Goal: Task Accomplishment & Management: Manage account settings

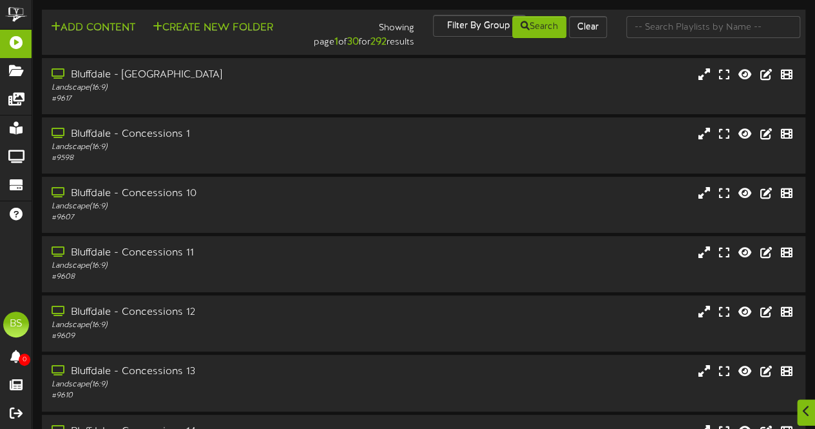
scroll to position [275, 0]
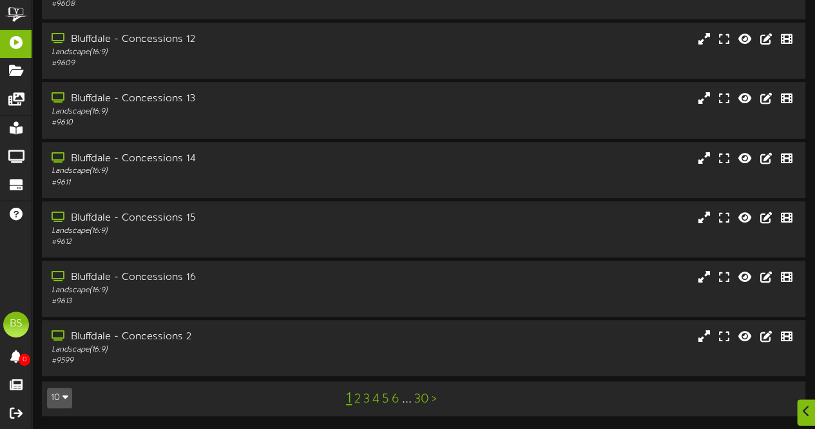
click at [67, 398] on icon "button" at bounding box center [66, 396] width 6 height 9
click at [58, 378] on div "100" at bounding box center [60, 372] width 24 height 19
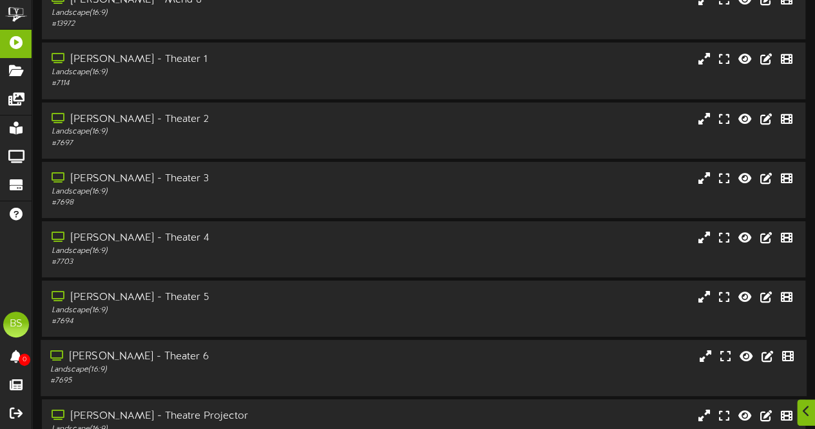
scroll to position [4716, 0]
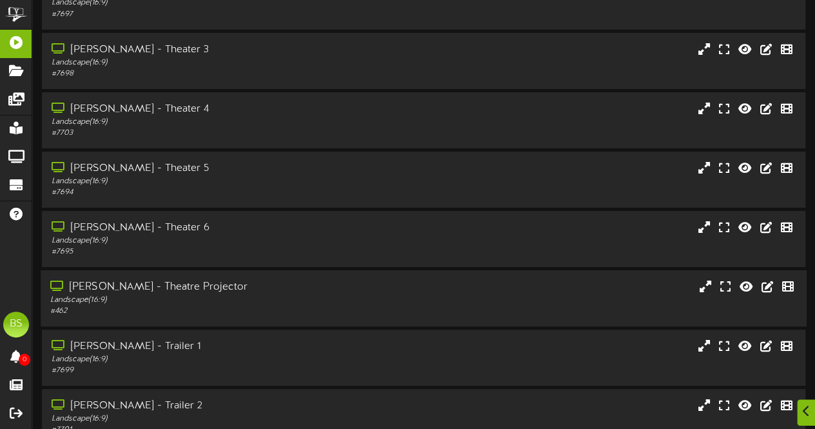
click at [179, 294] on div "[PERSON_NAME] - Theatre Projector" at bounding box center [200, 287] width 300 height 15
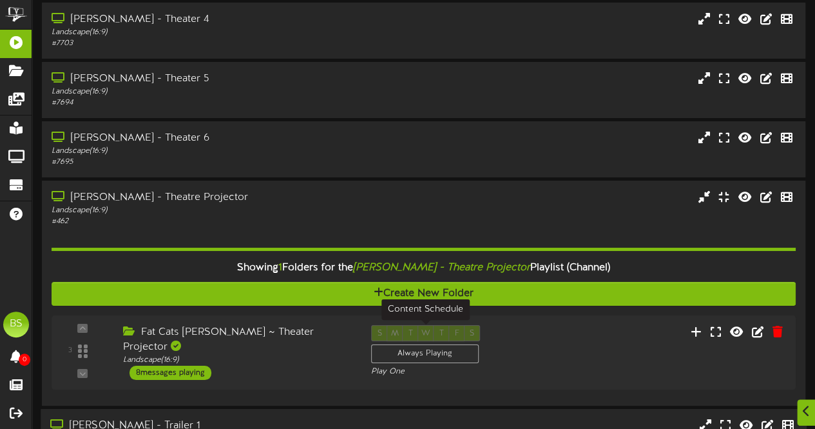
scroll to position [5038, 0]
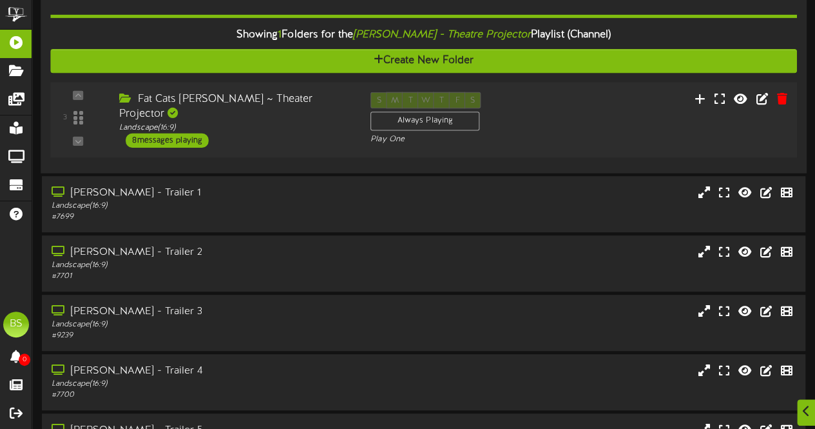
drag, startPoint x: 188, startPoint y: 130, endPoint x: 300, endPoint y: 136, distance: 113.0
click at [188, 133] on div "8 messages playing" at bounding box center [167, 140] width 83 height 14
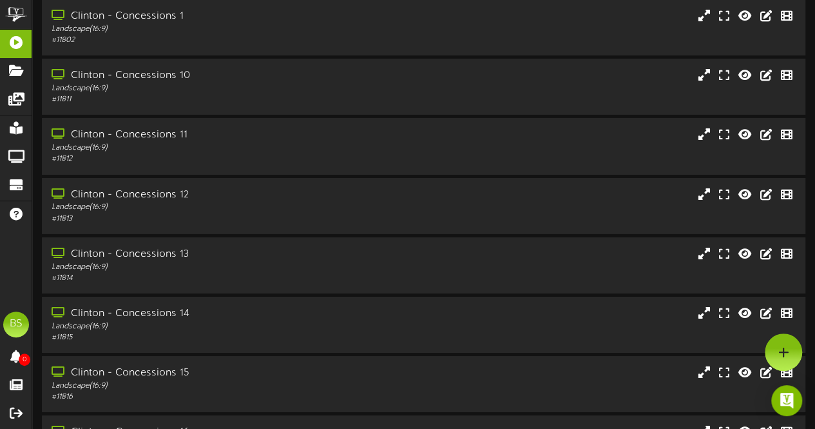
scroll to position [1621, 0]
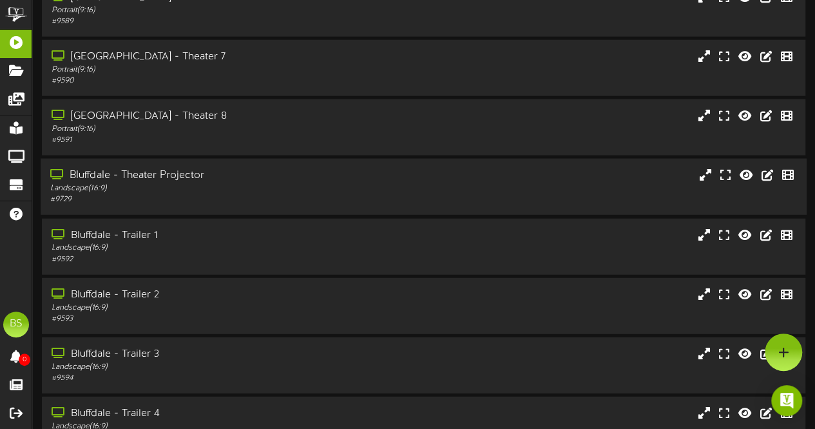
click at [178, 179] on div "Bluffdale - Theater Projector" at bounding box center [200, 175] width 300 height 15
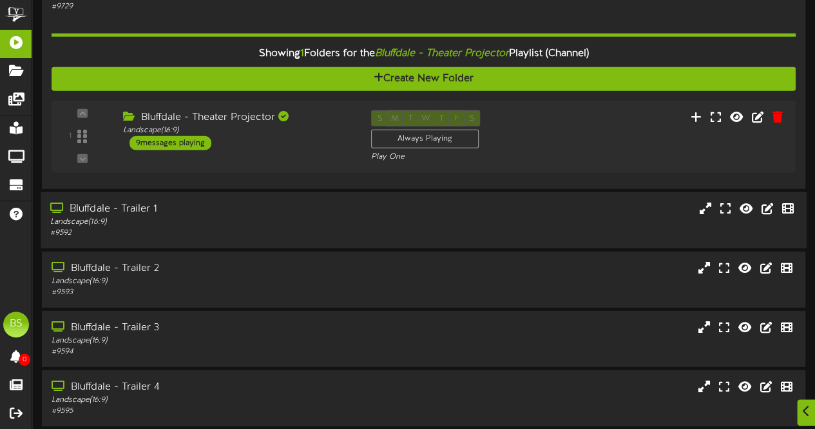
scroll to position [1814, 0]
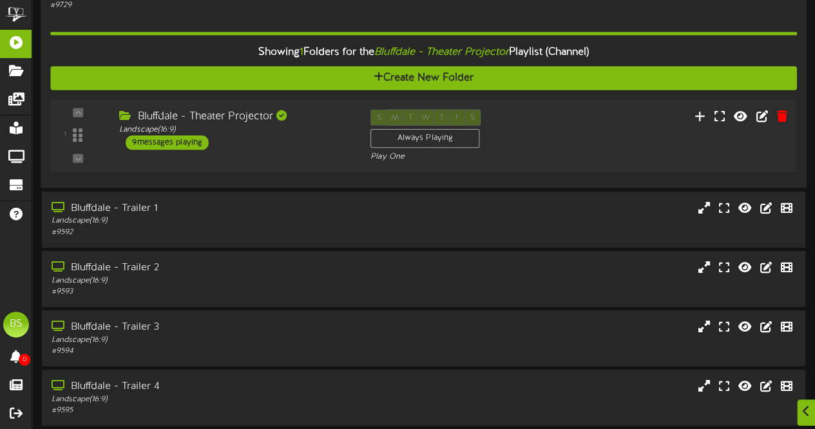
click at [182, 148] on div "9 messages playing" at bounding box center [167, 143] width 83 height 14
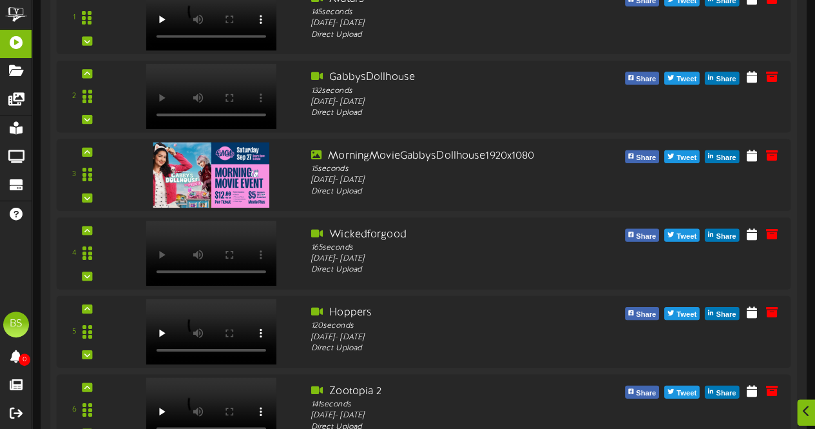
scroll to position [2200, 0]
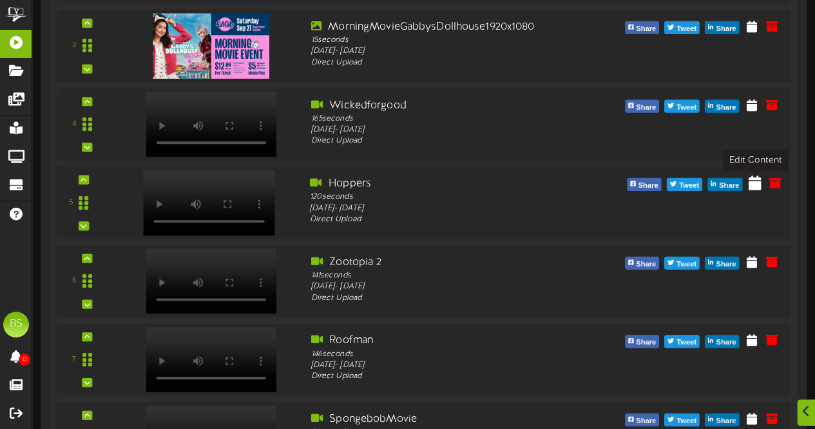
click at [754, 186] on icon at bounding box center [755, 182] width 13 height 14
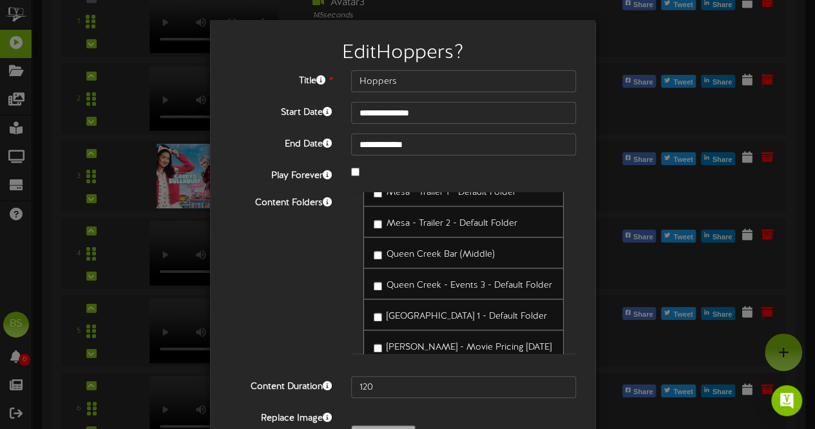
scroll to position [8250, 0]
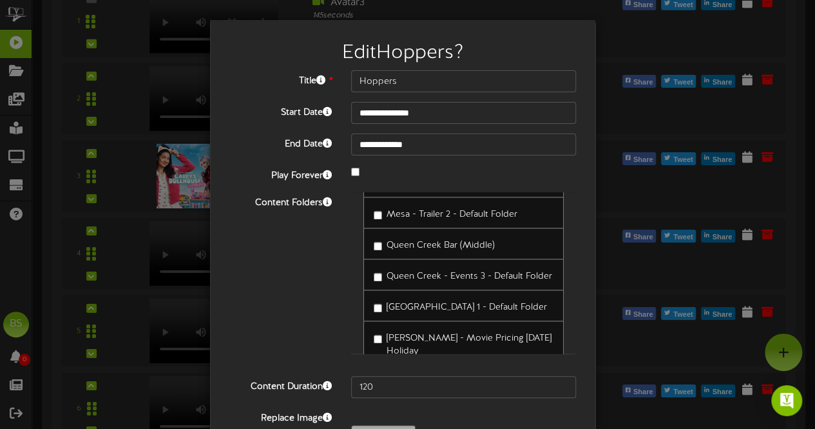
click at [128, 75] on div "**********" at bounding box center [407, 214] width 815 height 429
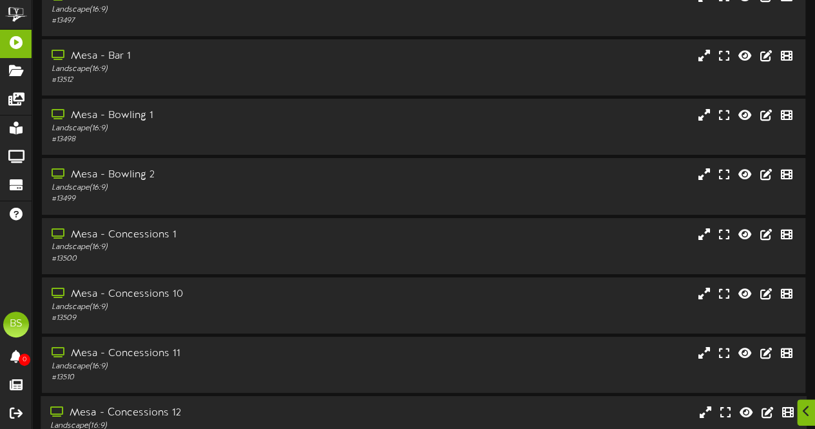
scroll to position [7424, 0]
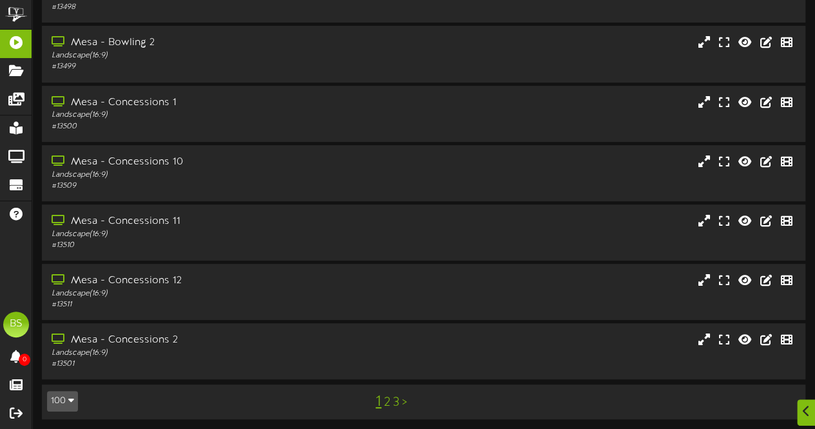
drag, startPoint x: 389, startPoint y: 397, endPoint x: 386, endPoint y: 386, distance: 11.3
click at [388, 395] on link "2" at bounding box center [387, 402] width 6 height 14
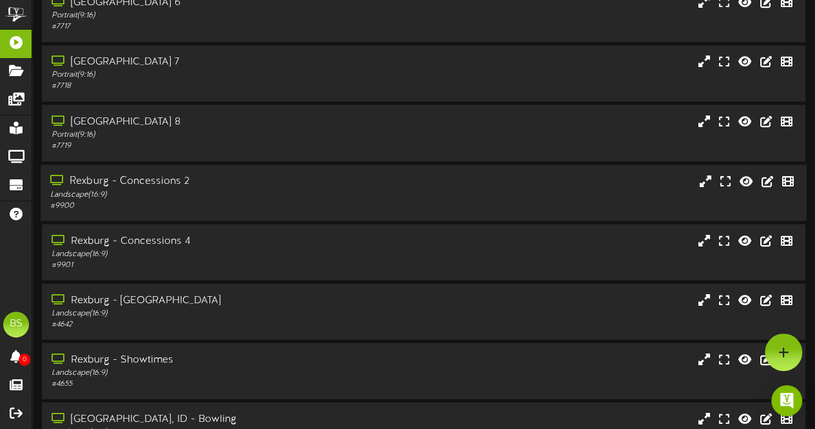
scroll to position [3545, 0]
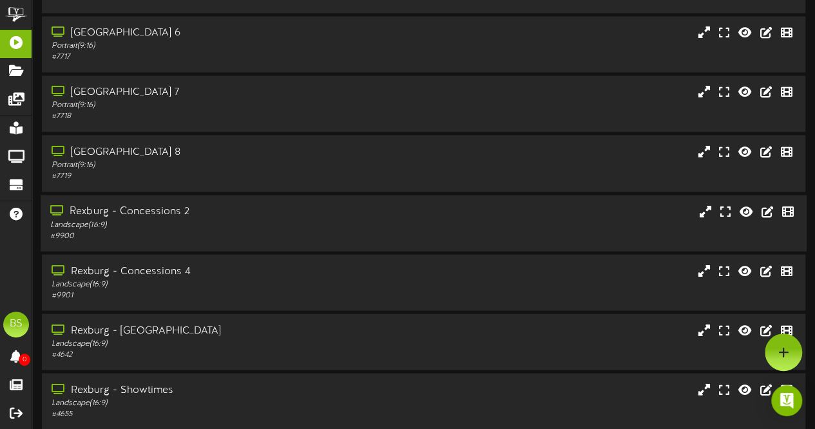
click at [177, 217] on div "Rexburg - Concessions 2" at bounding box center [200, 211] width 300 height 15
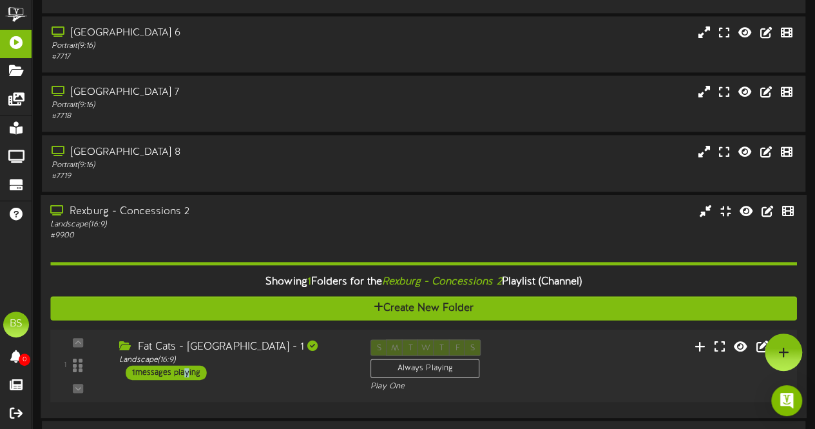
click at [184, 376] on div "1 messages playing" at bounding box center [166, 372] width 81 height 14
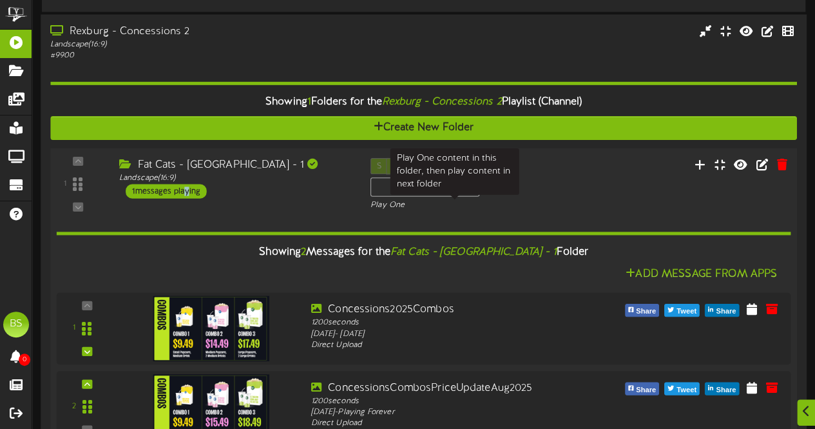
scroll to position [3738, 0]
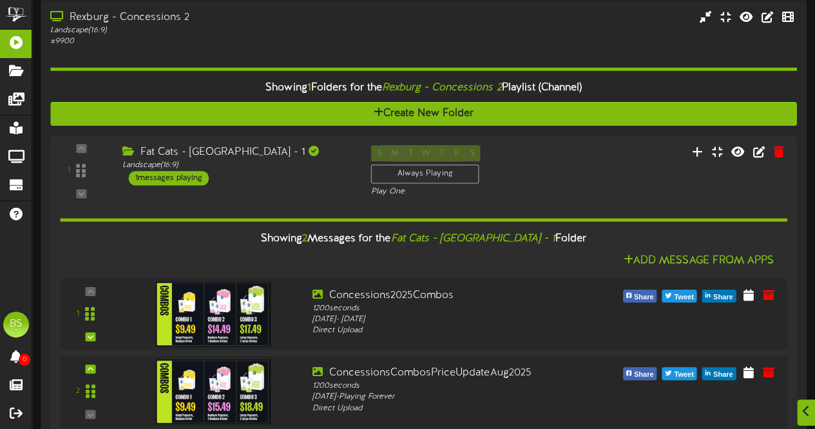
click at [155, 21] on div "Rexburg - Concessions 2" at bounding box center [200, 17] width 300 height 15
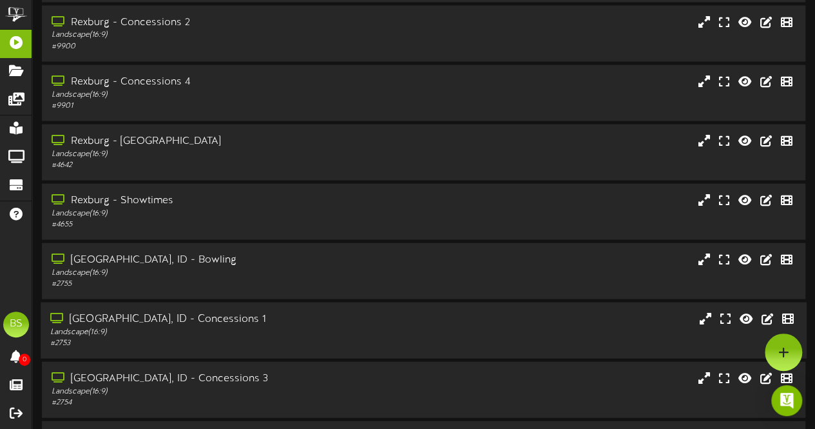
scroll to position [3674, 0]
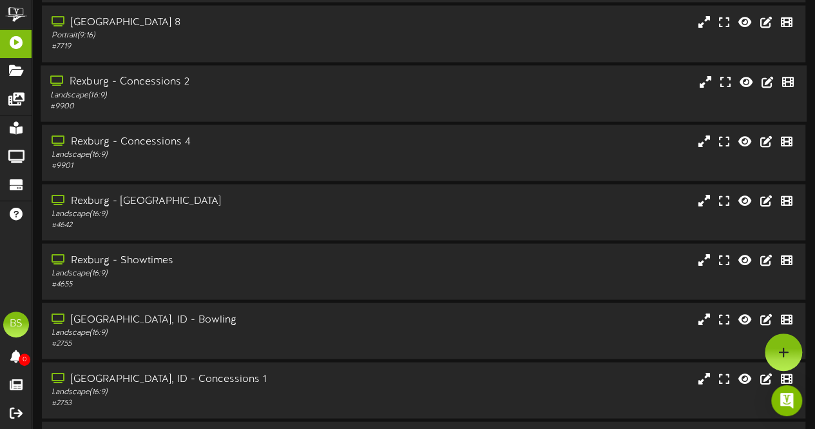
click at [162, 85] on div "Rexburg - Concessions 2" at bounding box center [200, 82] width 300 height 15
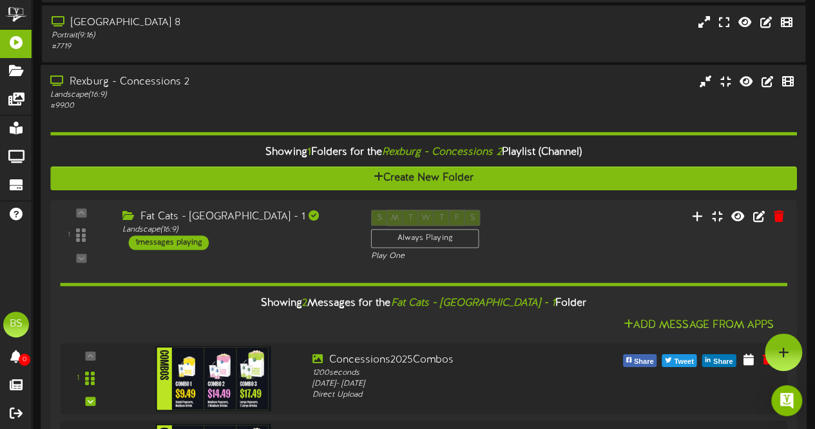
click at [157, 88] on div "Rexburg - Concessions 2" at bounding box center [200, 82] width 300 height 15
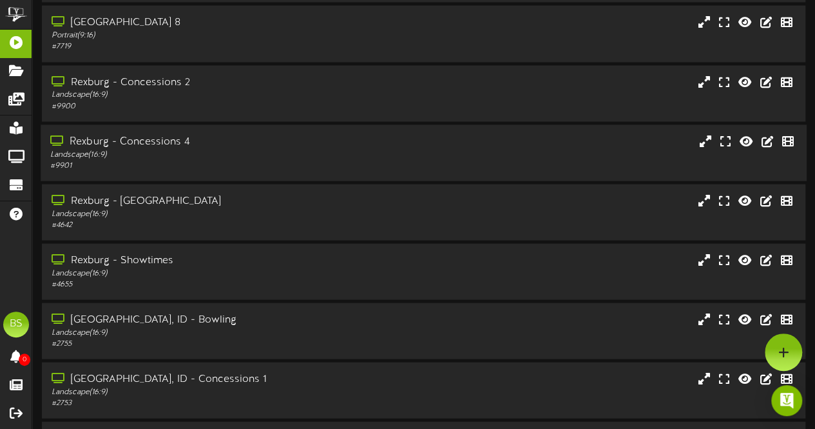
click at [167, 142] on div "Rexburg - Concessions 4" at bounding box center [200, 142] width 300 height 15
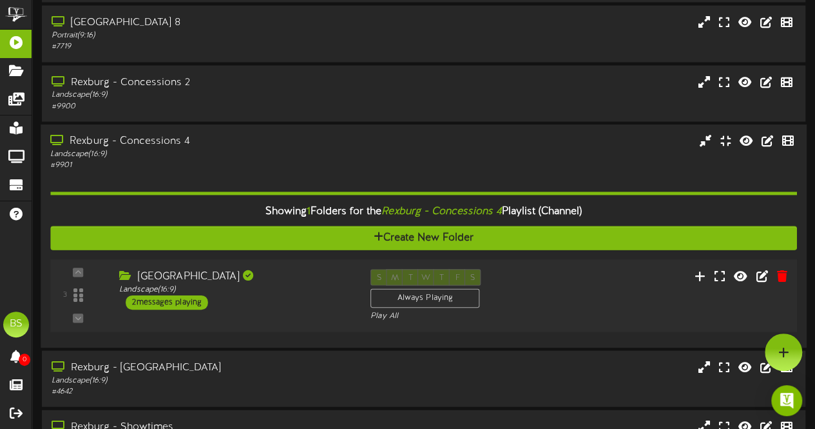
drag, startPoint x: 188, startPoint y: 303, endPoint x: 191, endPoint y: 295, distance: 8.8
click at [188, 302] on div "2 messages playing" at bounding box center [167, 302] width 83 height 14
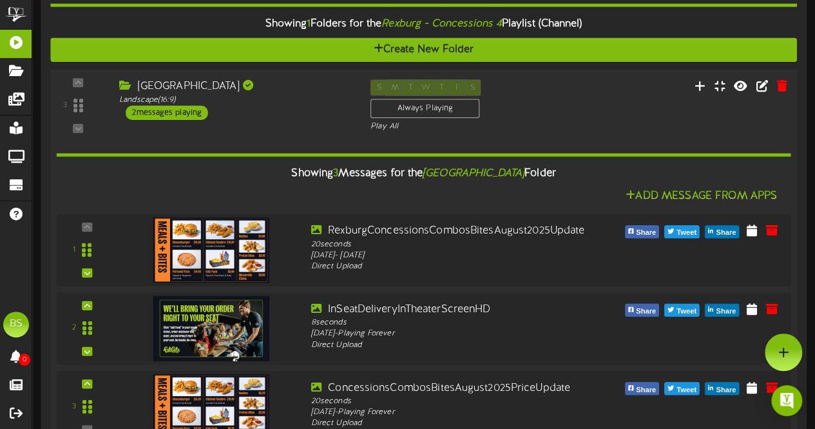
scroll to position [3803, 0]
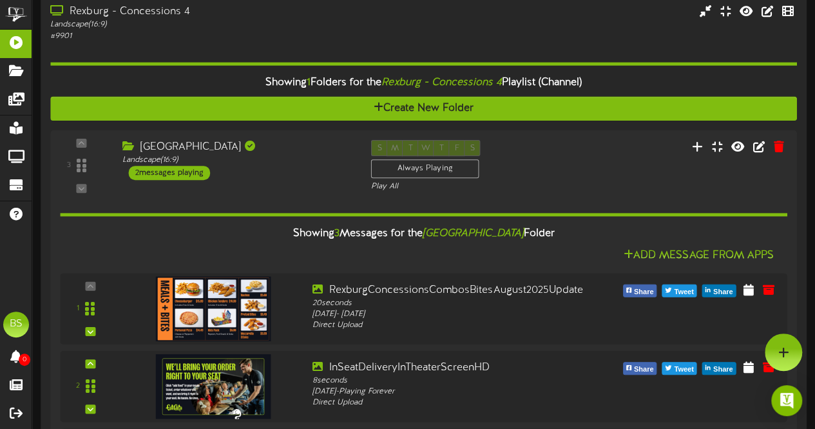
click at [152, 12] on div "Rexburg - Concessions 4" at bounding box center [200, 12] width 300 height 15
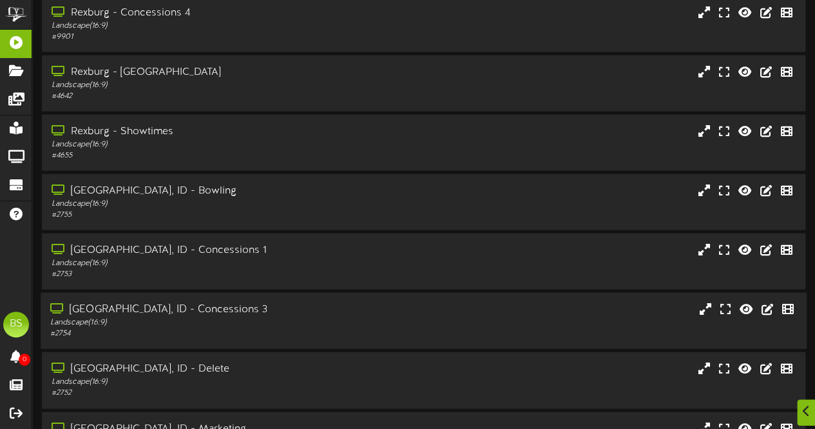
click at [166, 313] on div "[GEOGRAPHIC_DATA], ID - Concessions 3" at bounding box center [200, 309] width 300 height 15
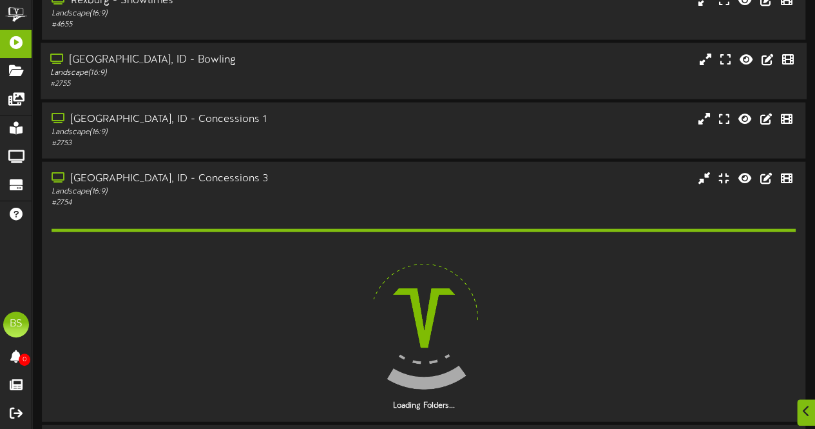
scroll to position [3996, 0]
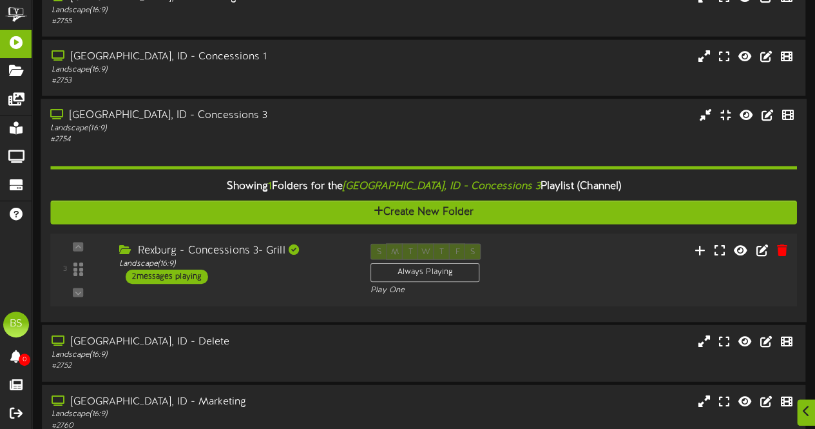
click at [191, 278] on div "2 messages playing" at bounding box center [167, 276] width 83 height 14
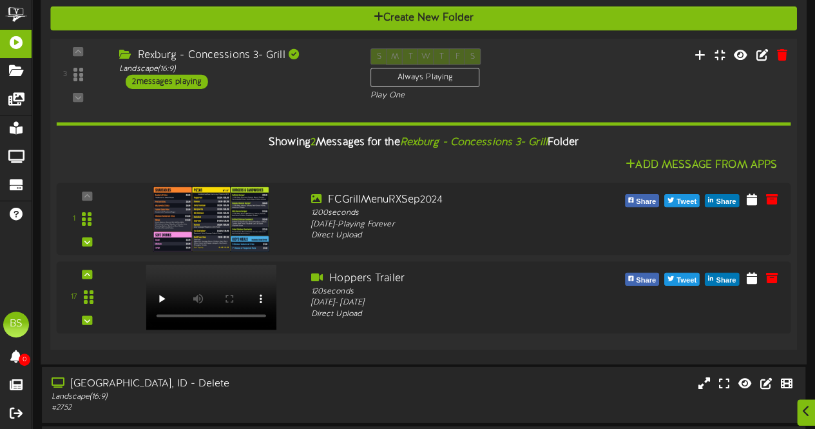
scroll to position [4190, 0]
click at [758, 278] on icon at bounding box center [755, 277] width 13 height 14
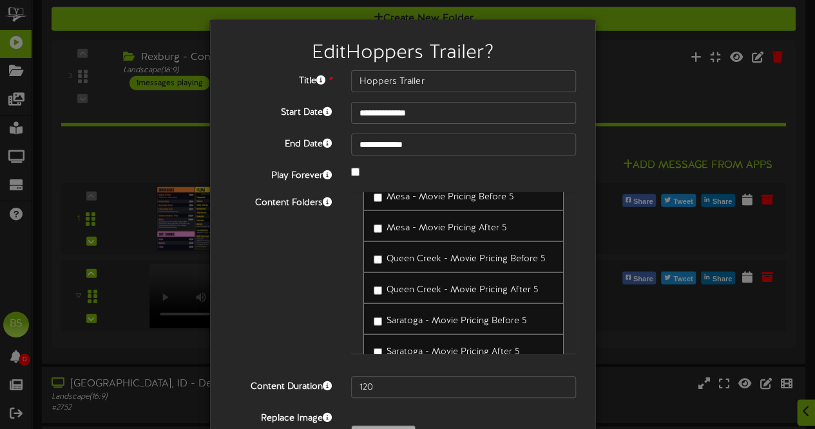
scroll to position [9094, 0]
click at [280, 267] on div "Content Folders Provo - Menu 2 [PERSON_NAME] - Menu 2 [PERSON_NAME] - Menu 1" at bounding box center [403, 279] width 366 height 174
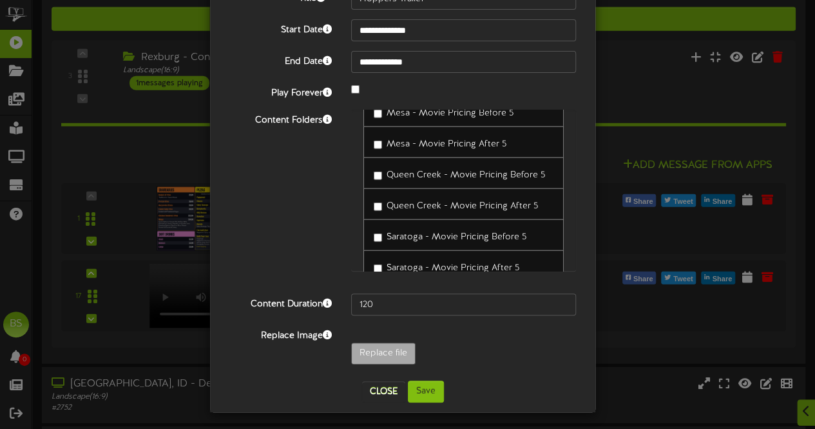
scroll to position [84, 0]
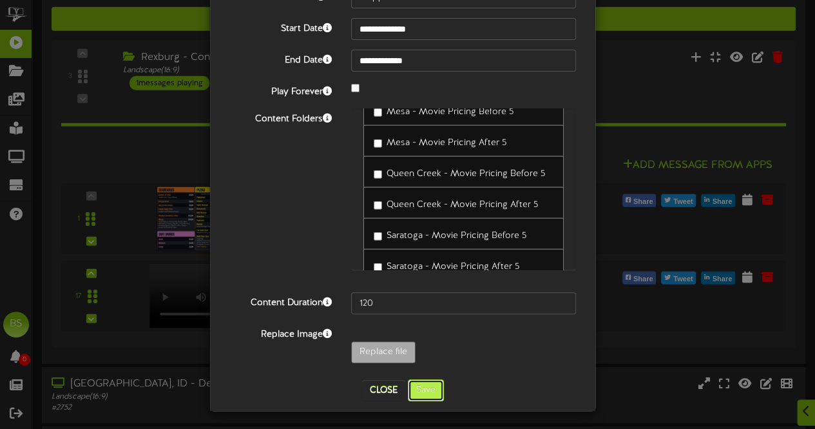
click at [420, 393] on button "Save" at bounding box center [426, 390] width 36 height 22
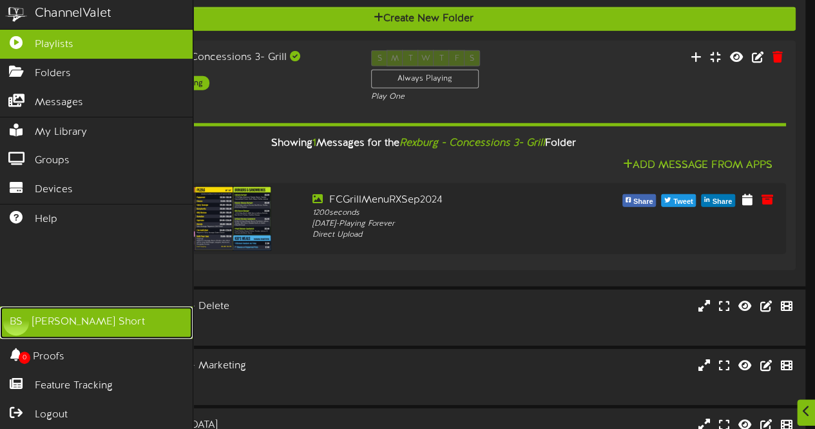
click at [62, 320] on div "[PERSON_NAME]" at bounding box center [88, 322] width 113 height 15
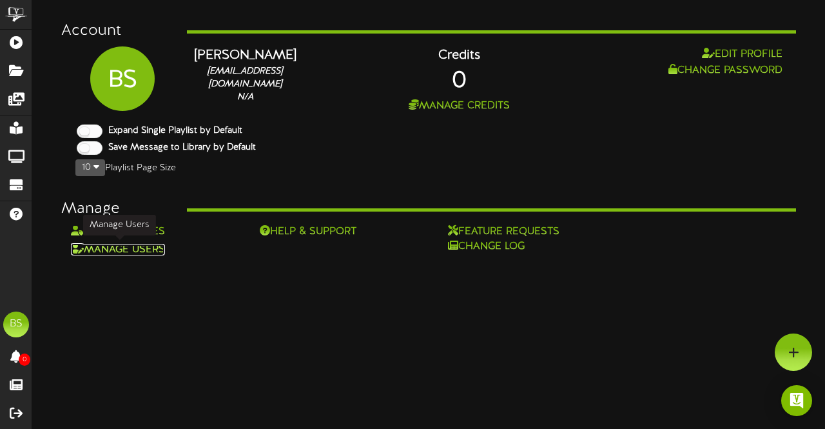
click at [124, 247] on link "Manage Users" at bounding box center [118, 250] width 94 height 12
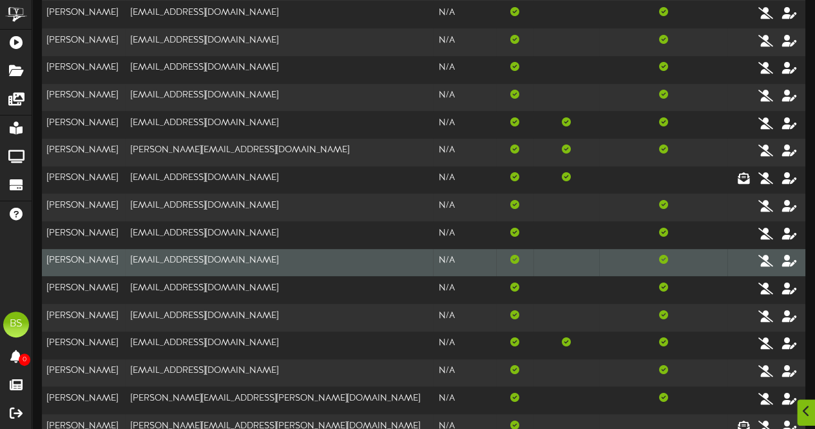
scroll to position [193, 0]
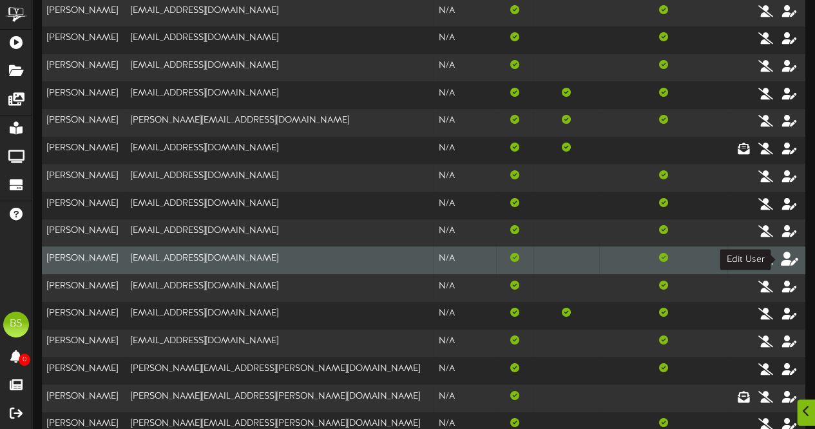
click at [788, 258] on icon at bounding box center [790, 258] width 18 height 14
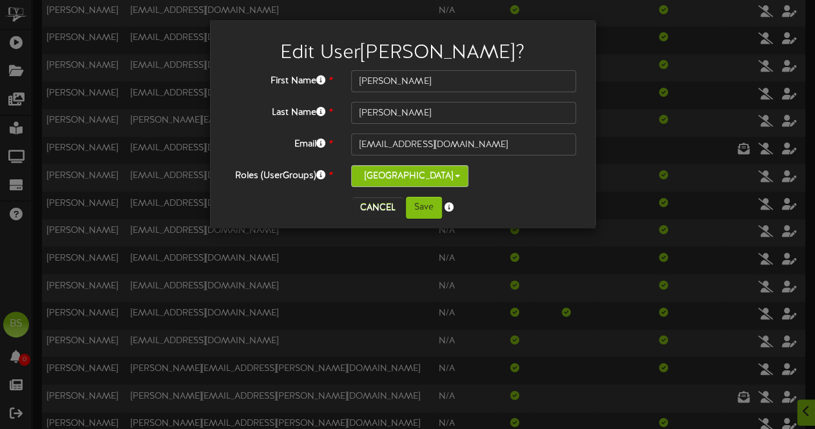
click at [438, 174] on button "[GEOGRAPHIC_DATA]" at bounding box center [409, 176] width 117 height 22
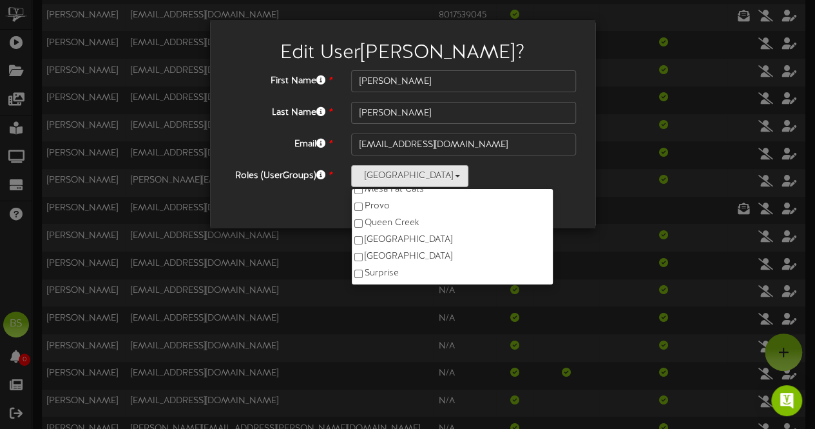
scroll to position [123, 0]
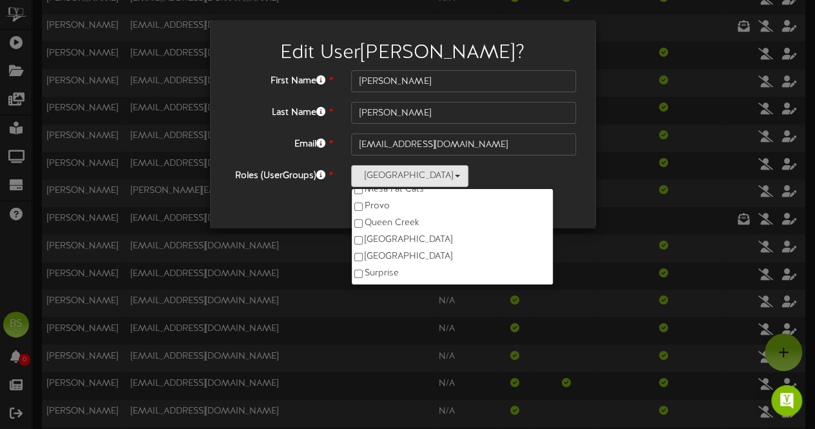
click at [498, 168] on div "[GEOGRAPHIC_DATA] [GEOGRAPHIC_DATA] [GEOGRAPHIC_DATA] Administrator - Fat Cats …" at bounding box center [463, 176] width 225 height 22
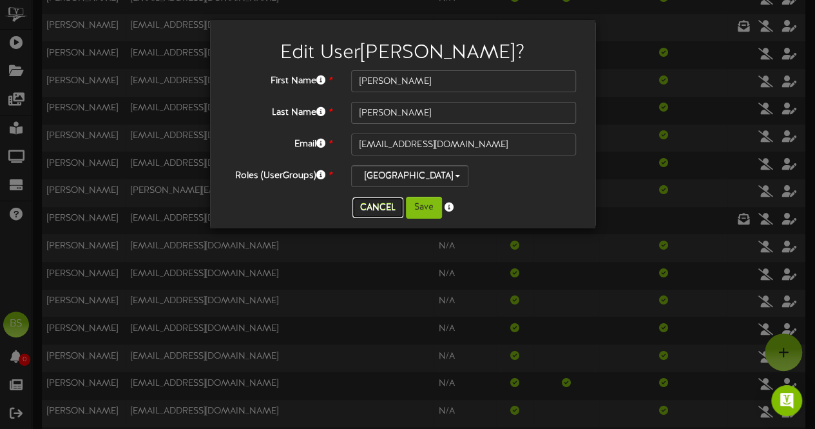
click at [367, 208] on button "Cancel" at bounding box center [378, 207] width 51 height 21
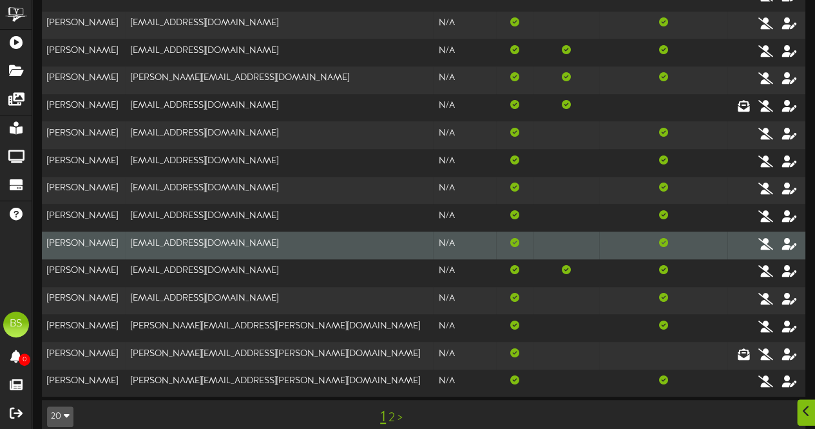
scroll to position [252, 0]
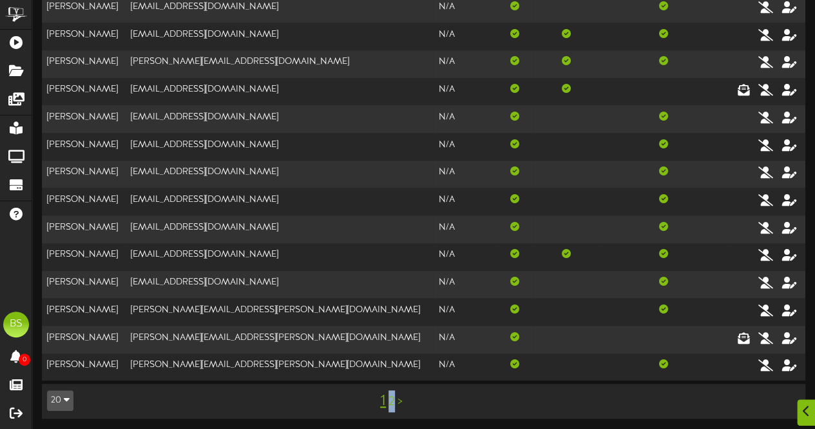
click at [392, 400] on link "2" at bounding box center [392, 401] width 6 height 14
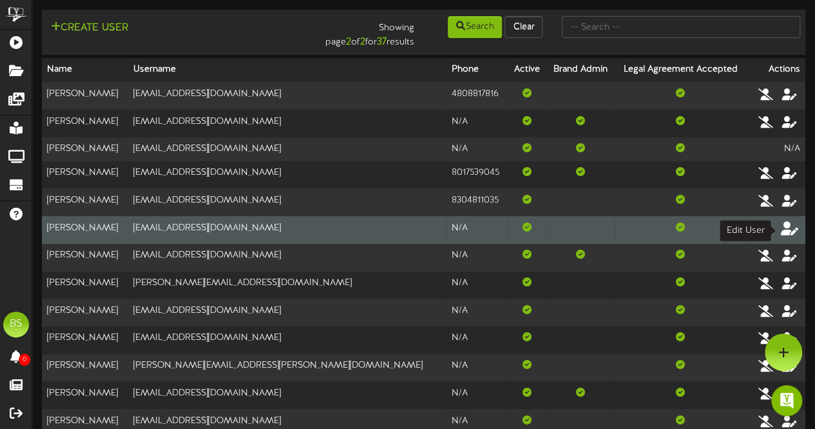
click at [787, 229] on icon at bounding box center [790, 227] width 18 height 14
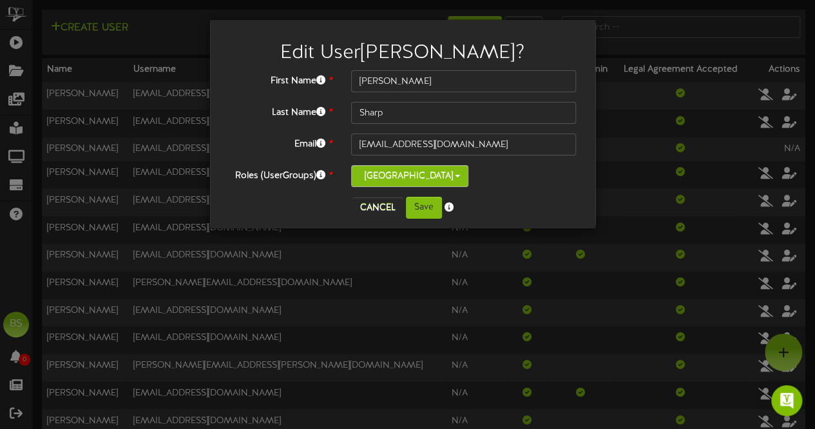
click at [437, 173] on button "[GEOGRAPHIC_DATA]" at bounding box center [409, 176] width 117 height 22
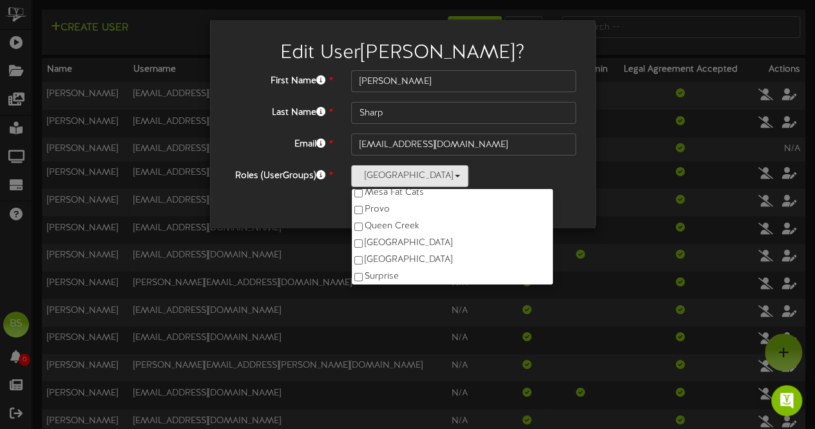
scroll to position [117, 0]
click at [663, 24] on div "Edit User [PERSON_NAME] ? First Name * [PERSON_NAME] Last Name * Sharp Email * …" at bounding box center [407, 214] width 815 height 429
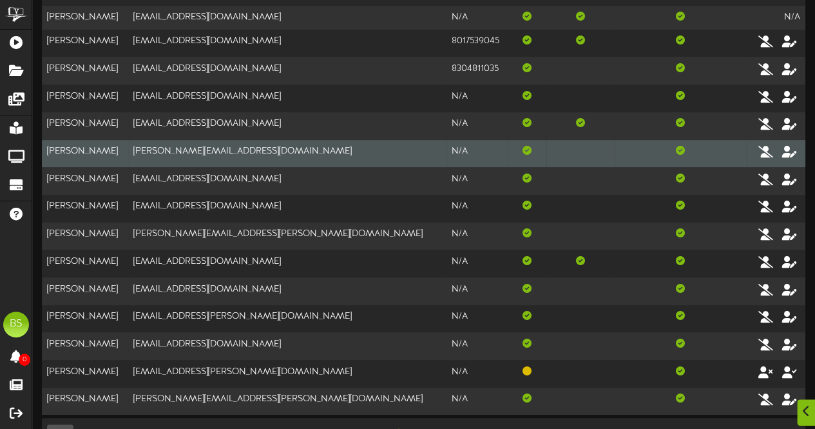
scroll to position [166, 0]
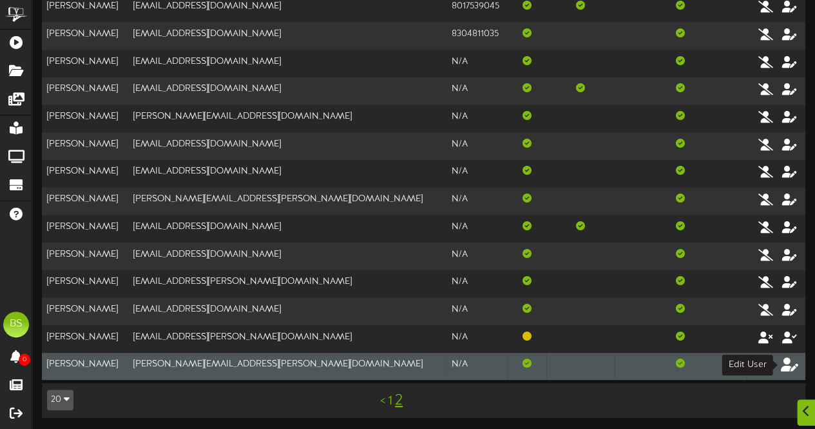
click at [789, 367] on icon at bounding box center [790, 364] width 18 height 14
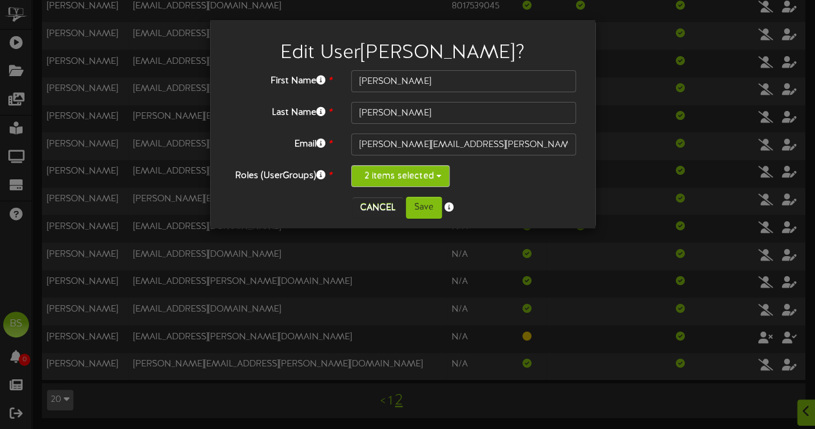
click at [436, 177] on span "button" at bounding box center [438, 176] width 5 height 3
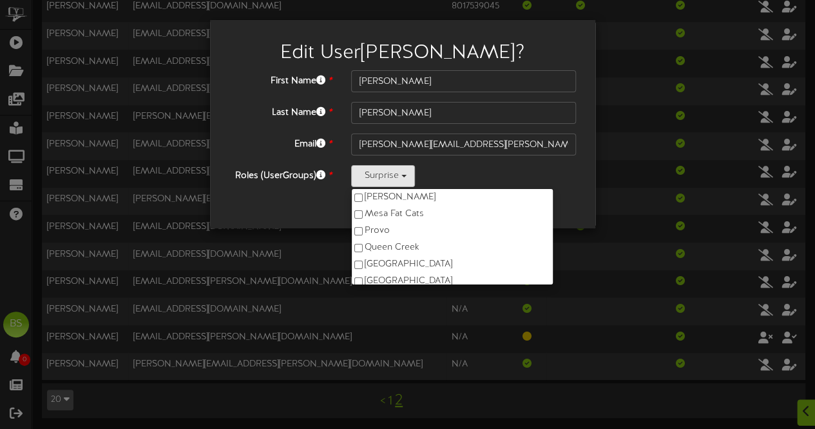
scroll to position [117, 0]
click at [543, 174] on div "Surprise [GEOGRAPHIC_DATA] [GEOGRAPHIC_DATA] Administrator - Fat Cats Fat Cats …" at bounding box center [463, 176] width 225 height 22
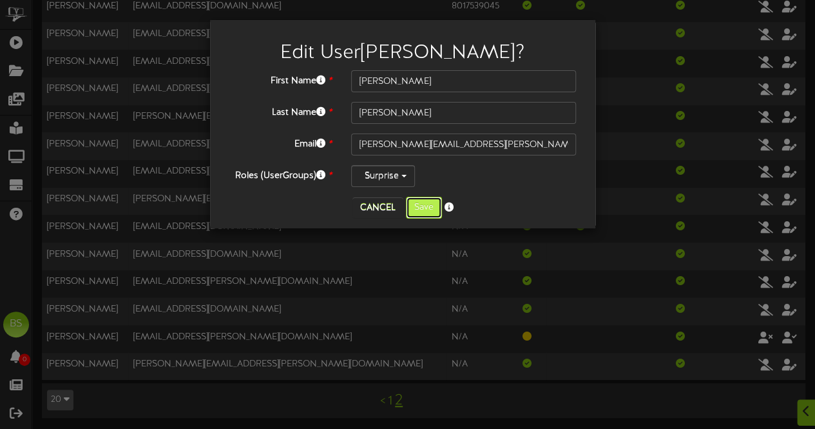
click at [419, 212] on button "Save" at bounding box center [424, 208] width 36 height 22
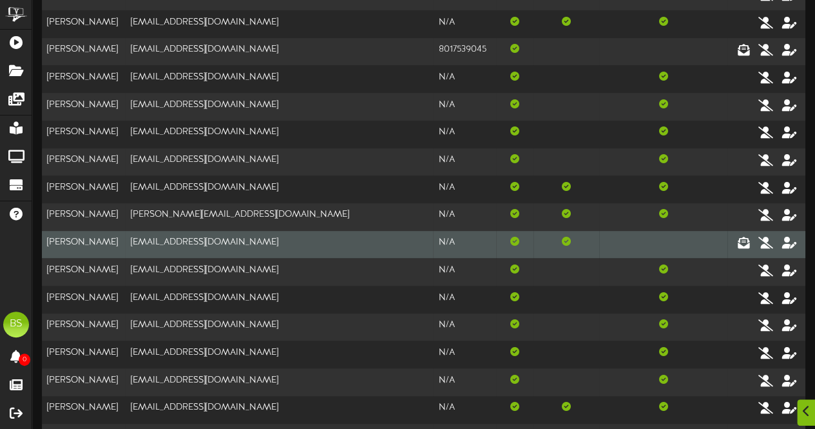
scroll to position [129, 0]
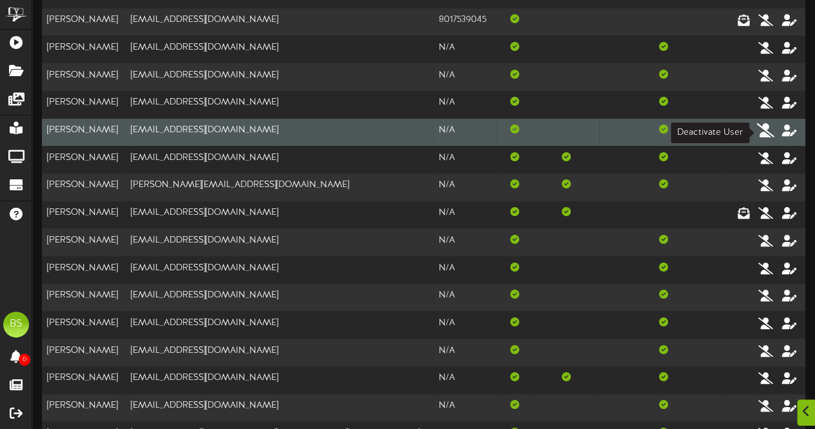
click at [764, 131] on icon at bounding box center [766, 130] width 18 height 14
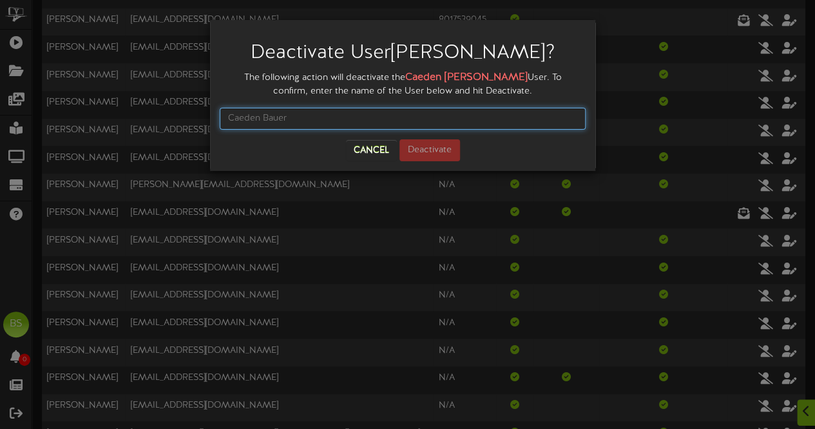
drag, startPoint x: 302, startPoint y: 121, endPoint x: 295, endPoint y: 118, distance: 7.5
click at [301, 119] on input "text" at bounding box center [403, 119] width 366 height 22
type input "[PERSON_NAME]"
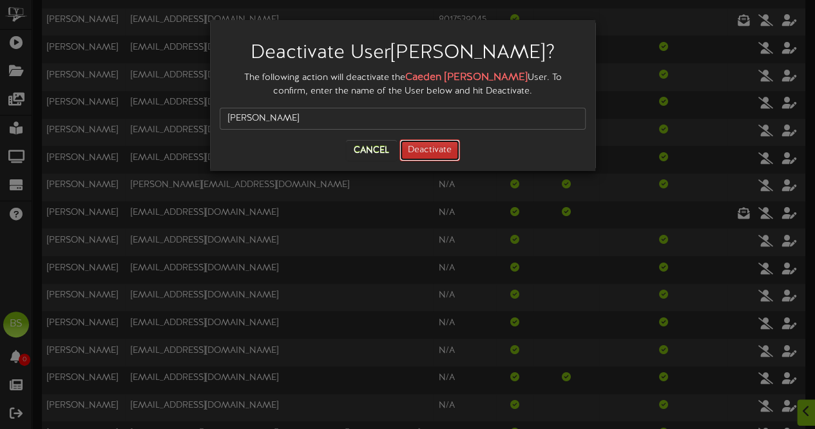
click at [433, 151] on button "Deactivate" at bounding box center [430, 150] width 61 height 22
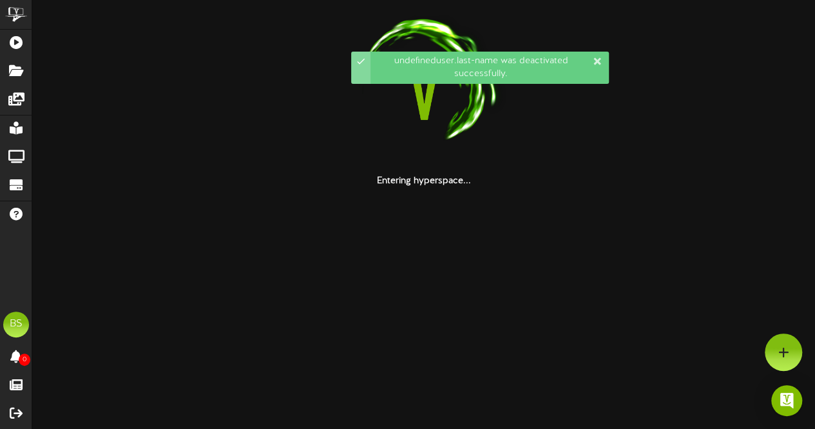
scroll to position [0, 0]
